Goal: Information Seeking & Learning: Learn about a topic

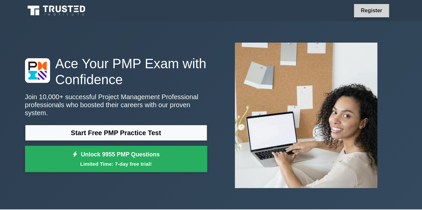
click at [382, 8] on link "Register" at bounding box center [371, 10] width 29 height 8
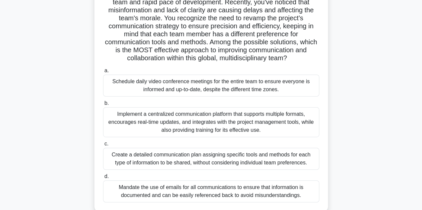
scroll to position [150, 0]
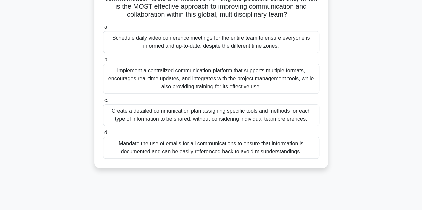
click at [163, 117] on div "Create a detailed communication plan assigning specific tools and methods for e…" at bounding box center [211, 115] width 216 height 22
click at [103, 103] on input "c. Create a detailed communication plan assigning specific tools and methods fo…" at bounding box center [103, 100] width 0 height 4
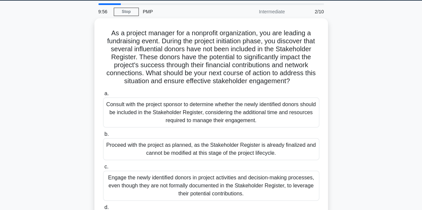
scroll to position [0, 0]
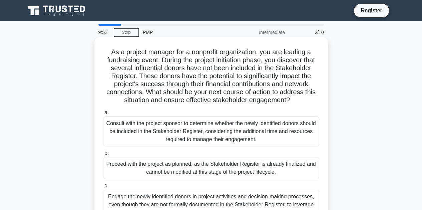
click at [163, 132] on div "Consult with the project sponsor to determine whether the newly identified dono…" at bounding box center [211, 132] width 216 height 30
click at [103, 115] on input "a. Consult with the project sponsor to determine whether the newly identified d…" at bounding box center [103, 113] width 0 height 4
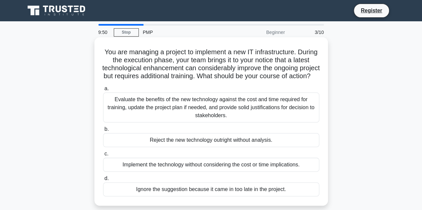
click at [163, 147] on div "Reject the new technology outright without analysis." at bounding box center [211, 140] width 216 height 14
click at [103, 132] on input "b. Reject the new technology outright without analysis." at bounding box center [103, 129] width 0 height 4
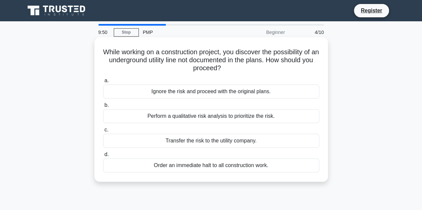
click at [168, 140] on div "Transfer the risk to the utility company." at bounding box center [211, 141] width 216 height 14
click at [103, 132] on input "c. Transfer the risk to the utility company." at bounding box center [103, 130] width 0 height 4
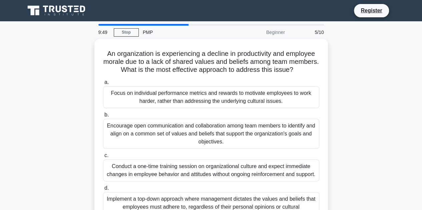
click at [168, 140] on div "Encourage open communication and collaboration among team members to identify a…" at bounding box center [211, 134] width 216 height 30
click at [103, 117] on input "b. Encourage open communication and collaboration among team members to identif…" at bounding box center [103, 115] width 0 height 4
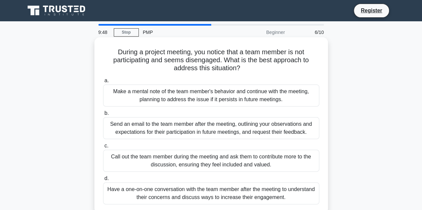
click at [169, 162] on div "Call out the team member during the meeting and ask them to contribute more to …" at bounding box center [211, 161] width 216 height 22
click at [103, 148] on input "c. Call out the team member during the meeting and ask them to contribute more …" at bounding box center [103, 146] width 0 height 4
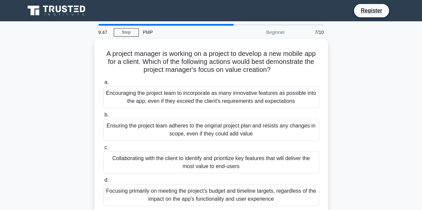
click at [169, 162] on div "Collaborating with the client to identify and prioritize key features that will…" at bounding box center [211, 163] width 216 height 22
click at [103, 150] on input "c. Collaborating with the client to identify and prioritize key features that w…" at bounding box center [103, 148] width 0 height 4
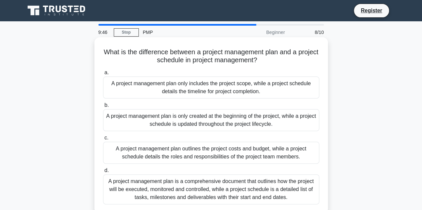
click at [174, 137] on label "c. A project management plan outlines the project costs and budget, while a pro…" at bounding box center [211, 149] width 216 height 30
click at [103, 137] on input "c. A project management plan outlines the project costs and budget, while a pro…" at bounding box center [103, 138] width 0 height 4
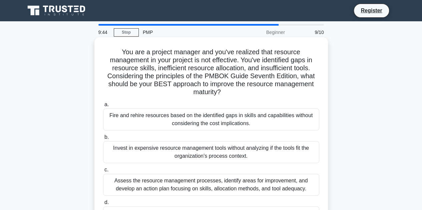
click at [174, 140] on label "b. Invest in expensive resource management tools without analyzing if the tools…" at bounding box center [211, 148] width 216 height 30
click at [103, 140] on input "b. Invest in expensive resource management tools without analyzing if the tools…" at bounding box center [103, 137] width 0 height 4
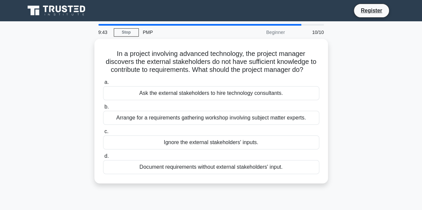
click at [174, 140] on div "Ignore the external stakeholders' inputs." at bounding box center [211, 143] width 216 height 14
click at [103, 134] on input "c. Ignore the external stakeholders' inputs." at bounding box center [103, 132] width 0 height 4
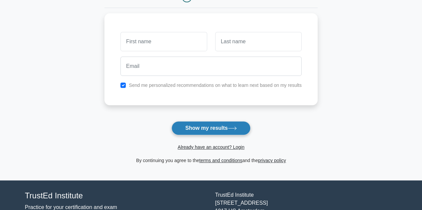
scroll to position [79, 0]
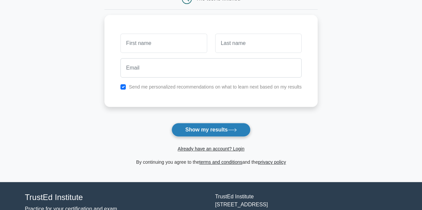
click at [197, 134] on button "Show my results" at bounding box center [210, 130] width 79 height 14
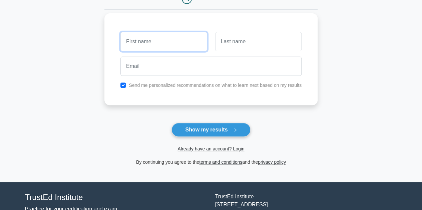
scroll to position [0, 0]
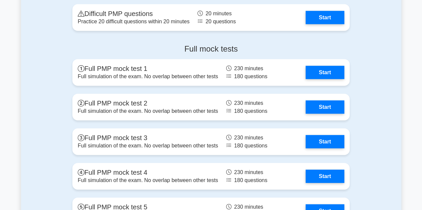
scroll to position [2045, 0]
